Goal: Information Seeking & Learning: Check status

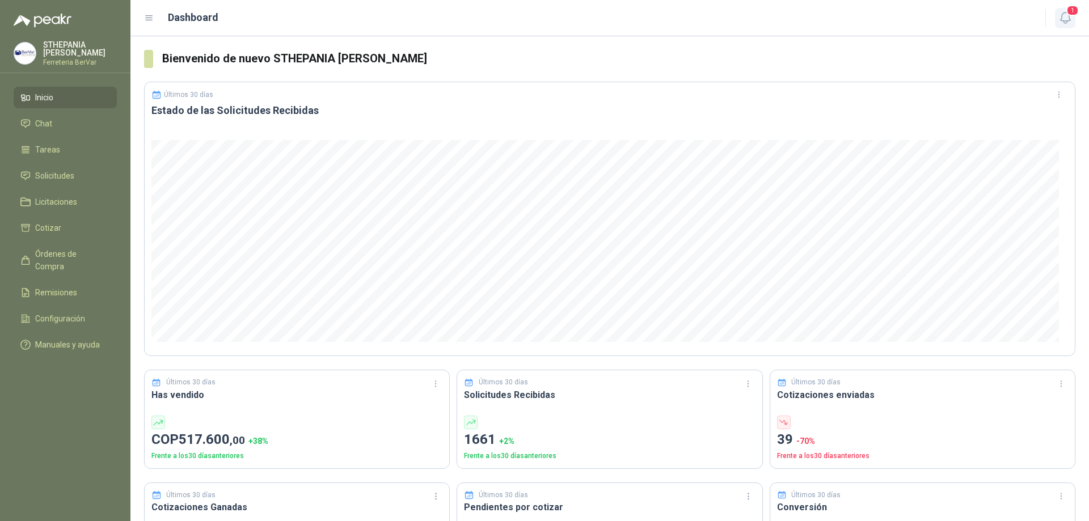
click at [1062, 15] on icon "button" at bounding box center [1065, 17] width 10 height 11
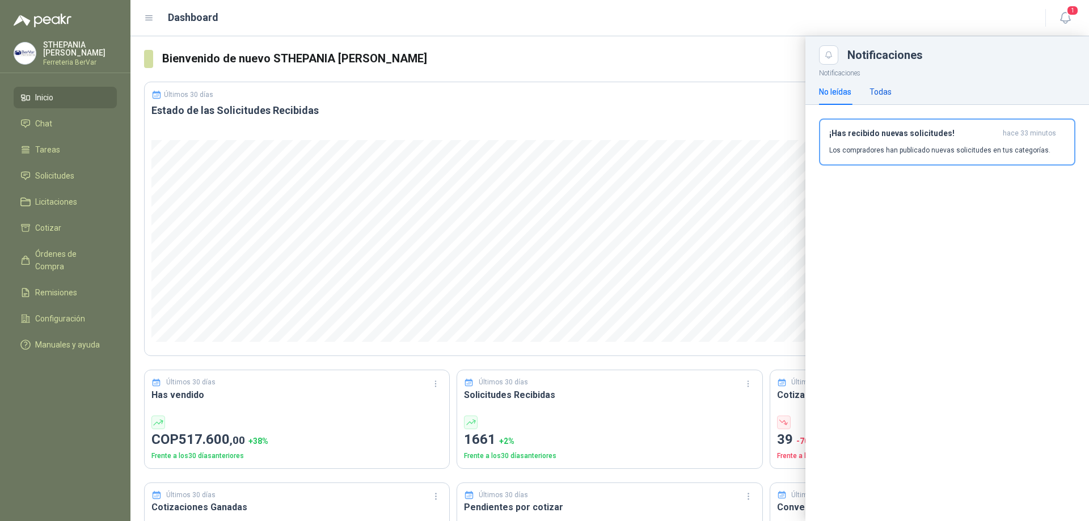
click at [880, 92] on div "Todas" at bounding box center [881, 92] width 22 height 12
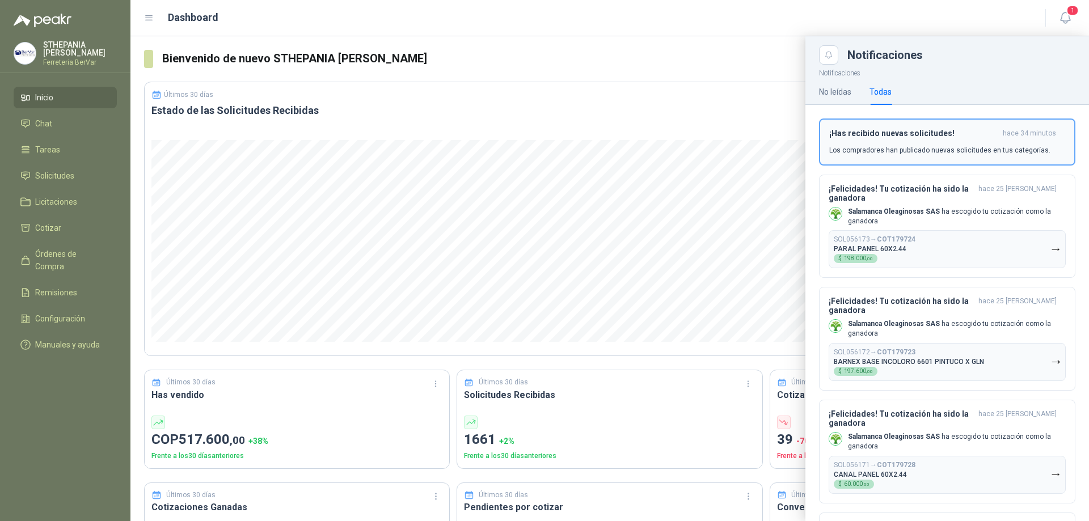
click at [877, 138] on h3 "¡Has recibido nuevas solicitudes!" at bounding box center [913, 134] width 169 height 10
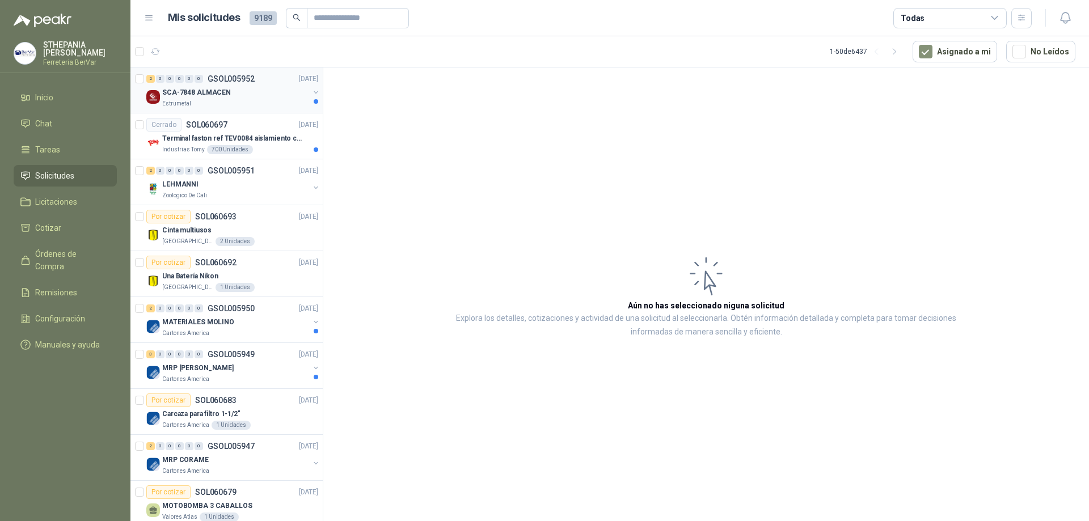
click at [281, 86] on div "SCA-7848 ALMACEN" at bounding box center [235, 93] width 147 height 14
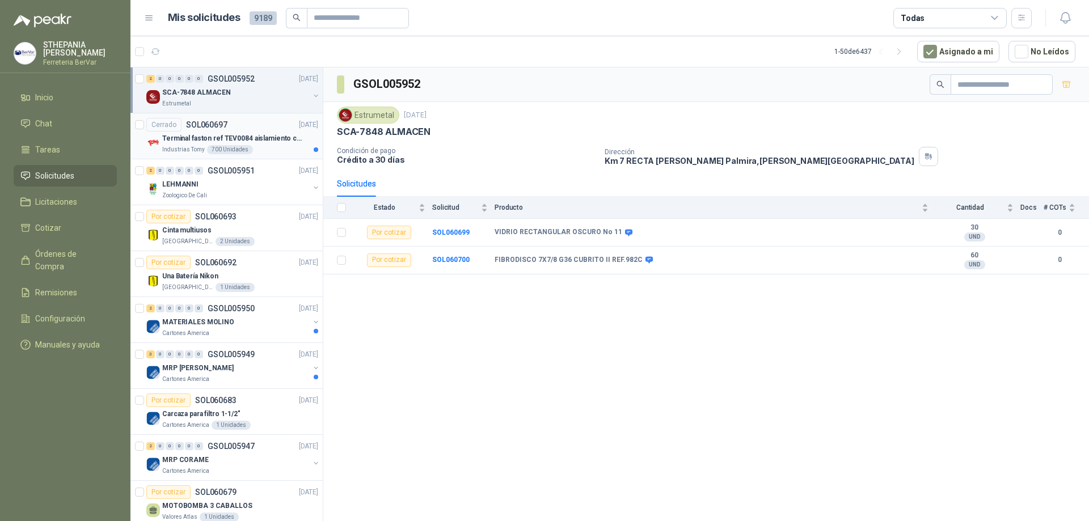
click at [302, 135] on p "Terminal faston ref TEV0084 aislamiento completo" at bounding box center [232, 138] width 141 height 11
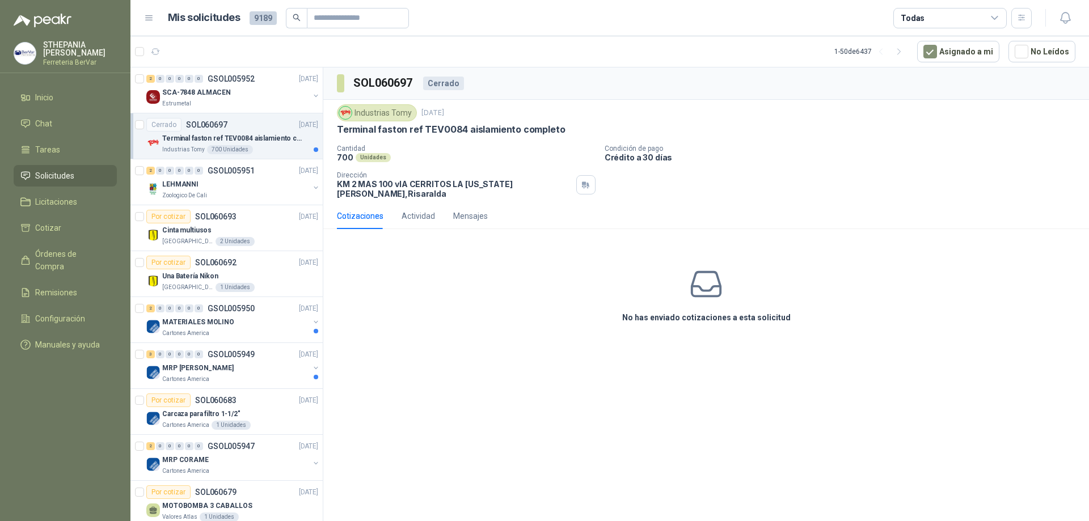
click at [242, 128] on div "Cerrado SOL060697 [DATE]" at bounding box center [232, 125] width 172 height 14
click at [277, 315] on div "MATERIALES MOLINO" at bounding box center [235, 322] width 147 height 14
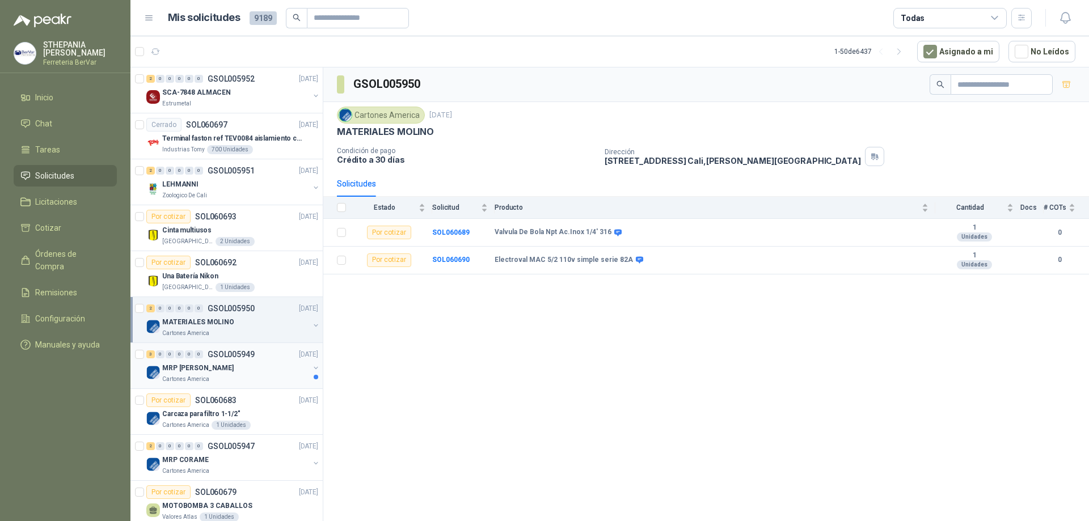
click at [265, 358] on div "3 0 0 0 0 0 GSOL005949 [DATE]" at bounding box center [233, 355] width 174 height 14
